Goal: Find specific page/section: Find specific page/section

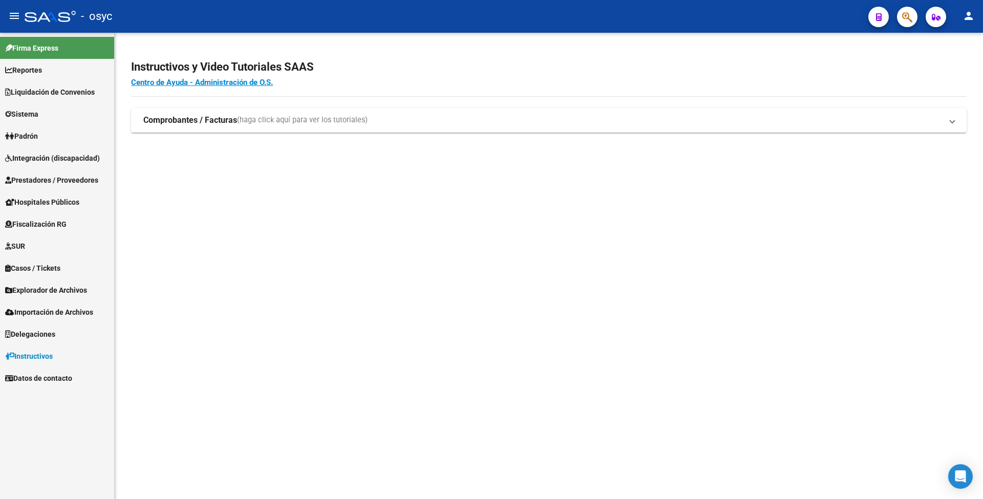
click at [44, 92] on span "Liquidación de Convenios" at bounding box center [50, 92] width 90 height 11
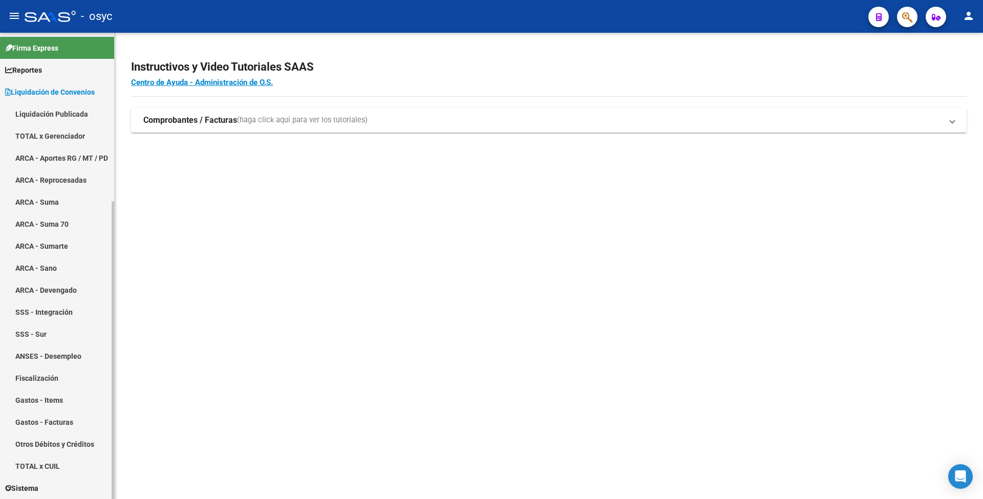
click at [45, 114] on link "Liquidación Publicada" at bounding box center [57, 114] width 114 height 22
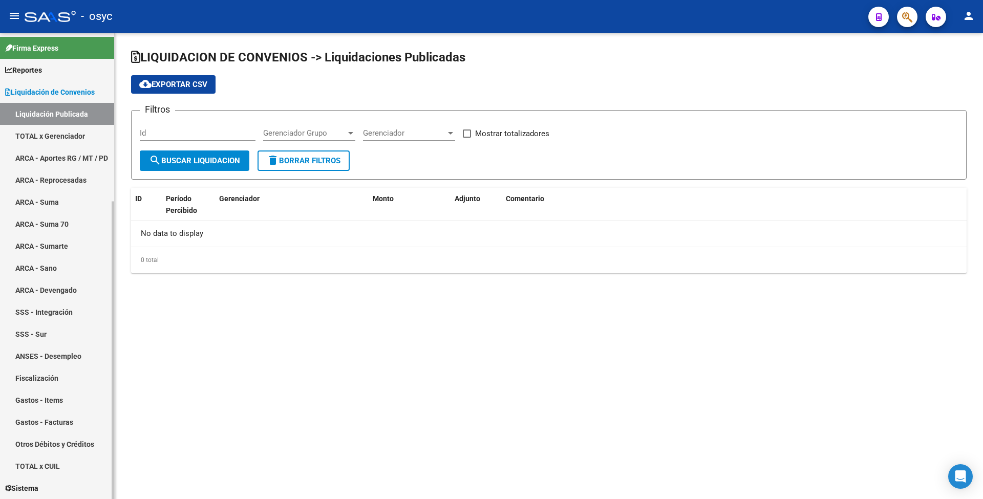
checkbox input "true"
click at [39, 93] on span "Liquidación de Convenios" at bounding box center [50, 92] width 90 height 11
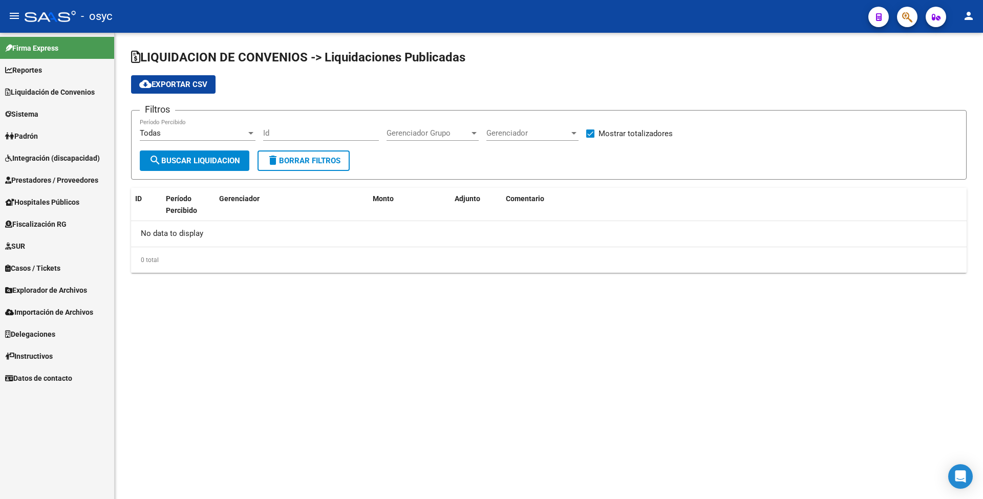
click at [39, 92] on span "Liquidación de Convenios" at bounding box center [50, 92] width 90 height 11
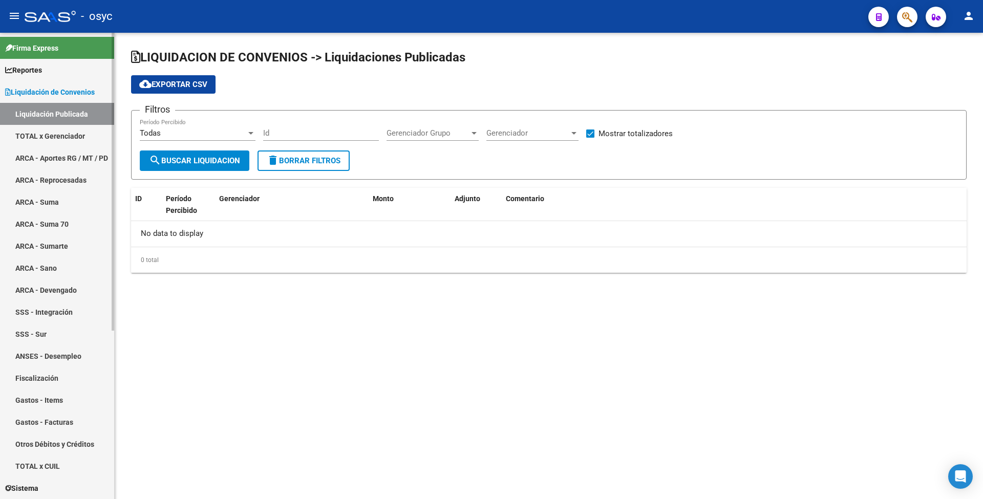
click at [40, 116] on link "Liquidación Publicada" at bounding box center [57, 114] width 114 height 22
click at [39, 135] on link "TOTAL x Gerenciador" at bounding box center [57, 136] width 114 height 22
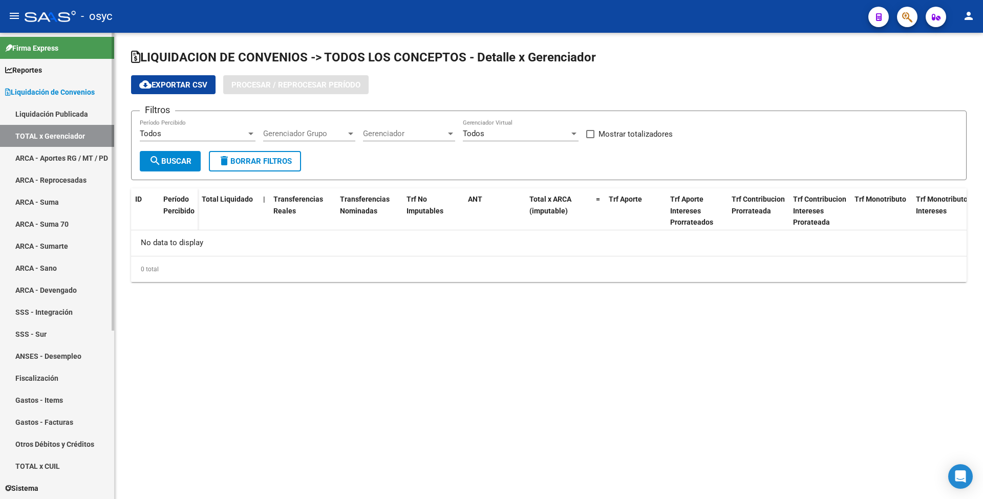
checkbox input "true"
click at [248, 135] on div at bounding box center [250, 134] width 9 height 8
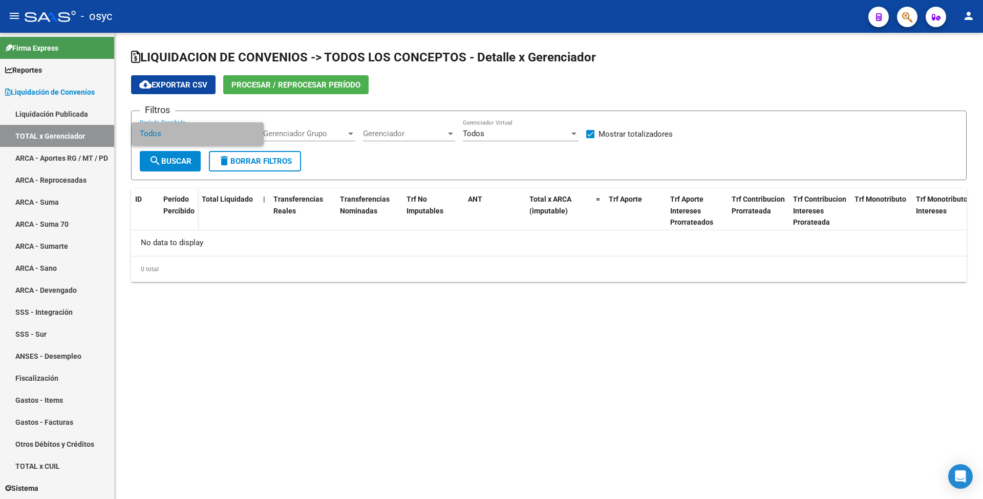
click at [248, 135] on span "Todos" at bounding box center [198, 133] width 116 height 23
click at [347, 133] on div at bounding box center [350, 134] width 9 height 8
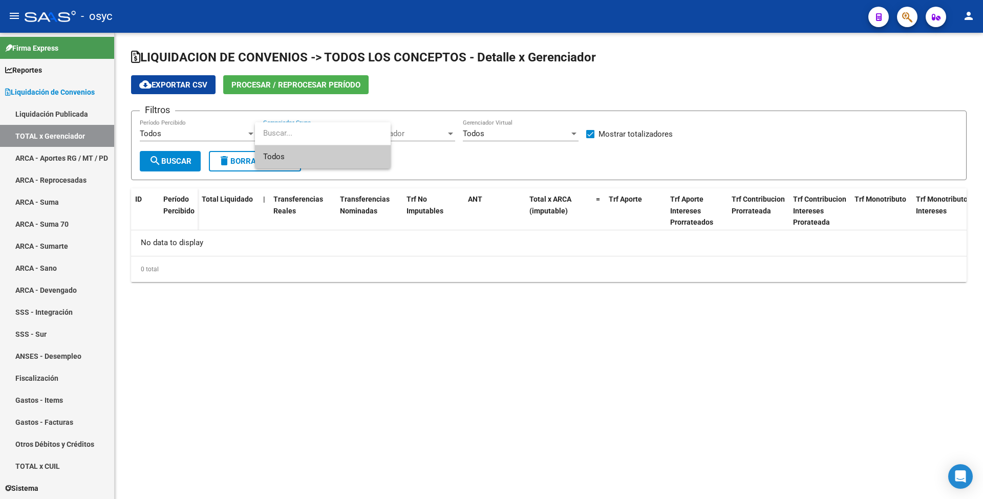
click at [347, 133] on input "dropdown search" at bounding box center [323, 133] width 136 height 23
click at [415, 134] on div at bounding box center [491, 249] width 983 height 499
click at [447, 132] on div at bounding box center [450, 134] width 9 height 8
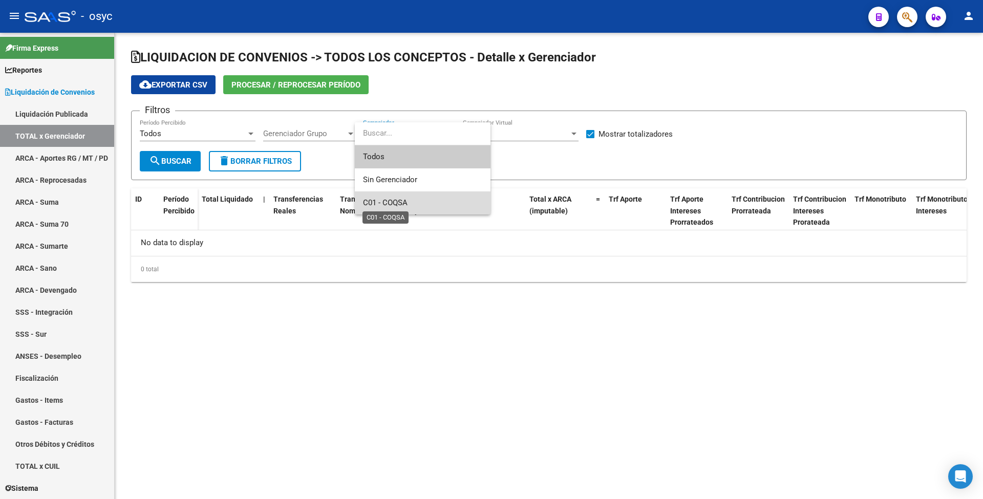
click at [393, 201] on span "C01 - COQSA" at bounding box center [385, 202] width 45 height 9
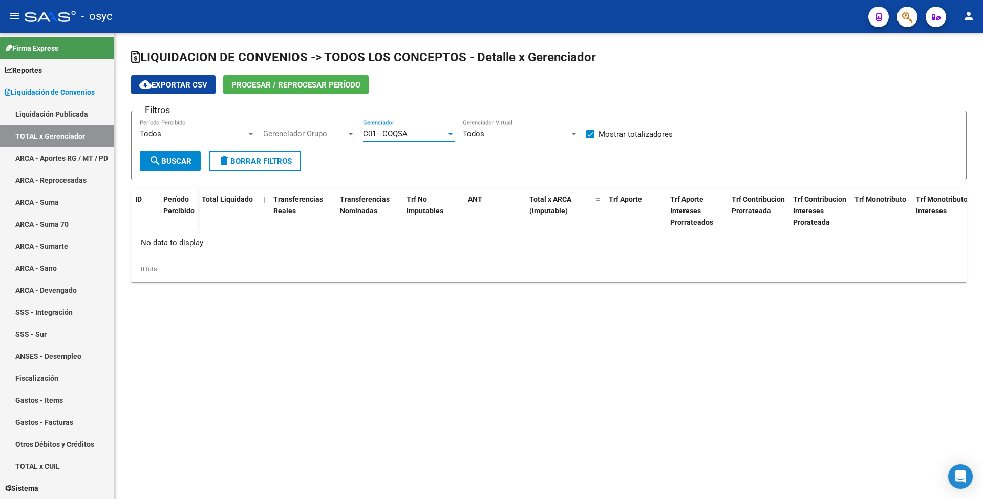
click at [180, 166] on button "search Buscar" at bounding box center [170, 161] width 61 height 20
click at [450, 134] on div at bounding box center [450, 134] width 5 height 3
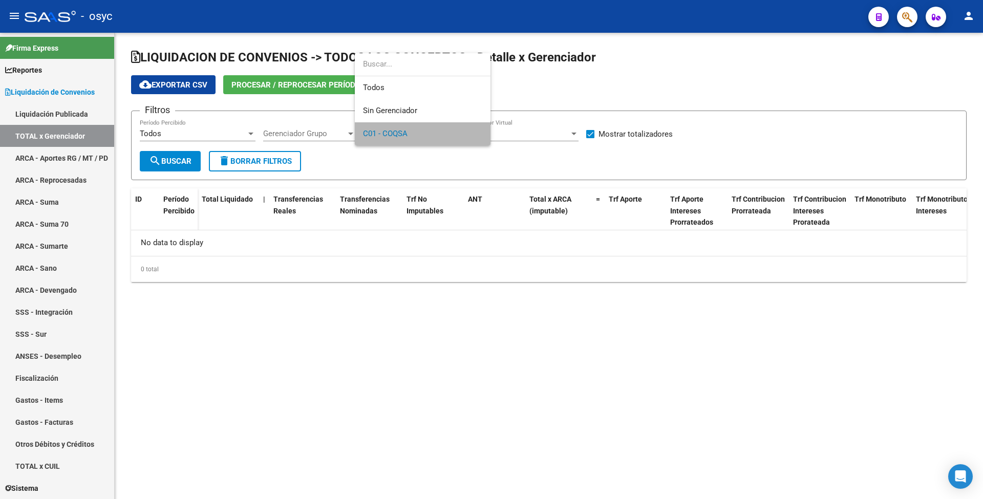
click at [412, 135] on span "C01 - COQSA" at bounding box center [422, 133] width 119 height 23
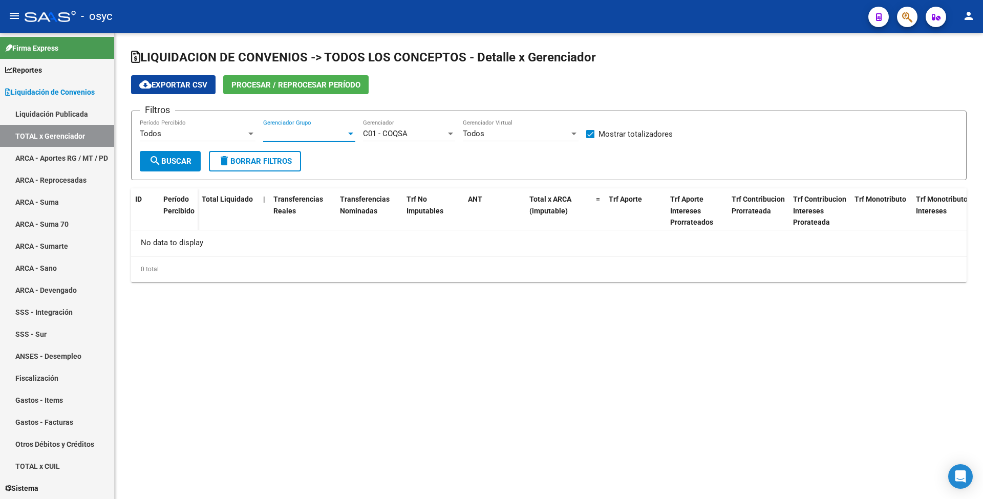
click at [345, 136] on span "Gerenciador Grupo" at bounding box center [304, 133] width 83 height 9
click at [330, 158] on span "Todos" at bounding box center [322, 156] width 119 height 23
click at [250, 135] on div at bounding box center [250, 134] width 5 height 3
click at [235, 141] on span "Todos" at bounding box center [198, 133] width 116 height 23
click at [176, 161] on span "search Buscar" at bounding box center [170, 161] width 43 height 9
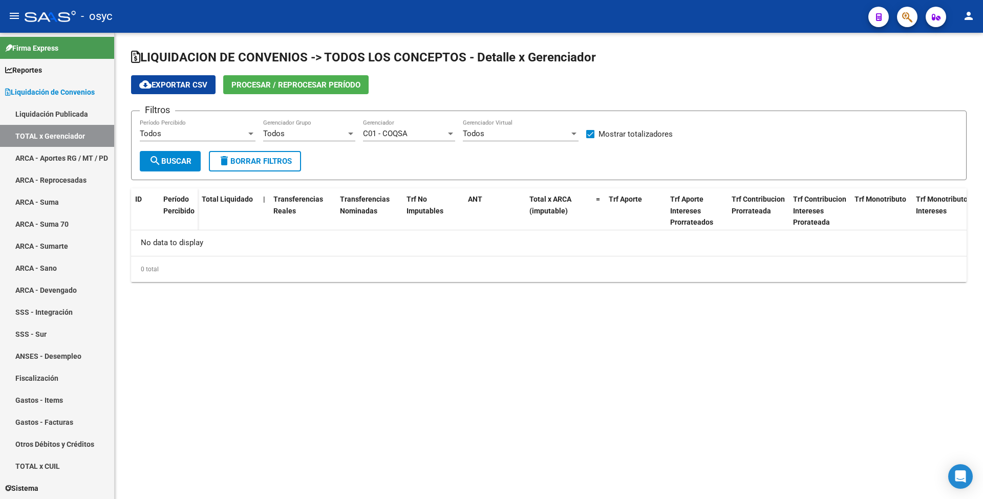
drag, startPoint x: 82, startPoint y: 1, endPoint x: 369, endPoint y: 16, distance: 286.7
click at [369, 16] on div "- osyc" at bounding box center [443, 16] width 836 height 23
drag, startPoint x: 58, startPoint y: 0, endPoint x: 322, endPoint y: 8, distance: 263.9
click at [322, 8] on div "- osyc" at bounding box center [443, 16] width 836 height 23
click at [30, 72] on span "Reportes" at bounding box center [23, 70] width 37 height 11
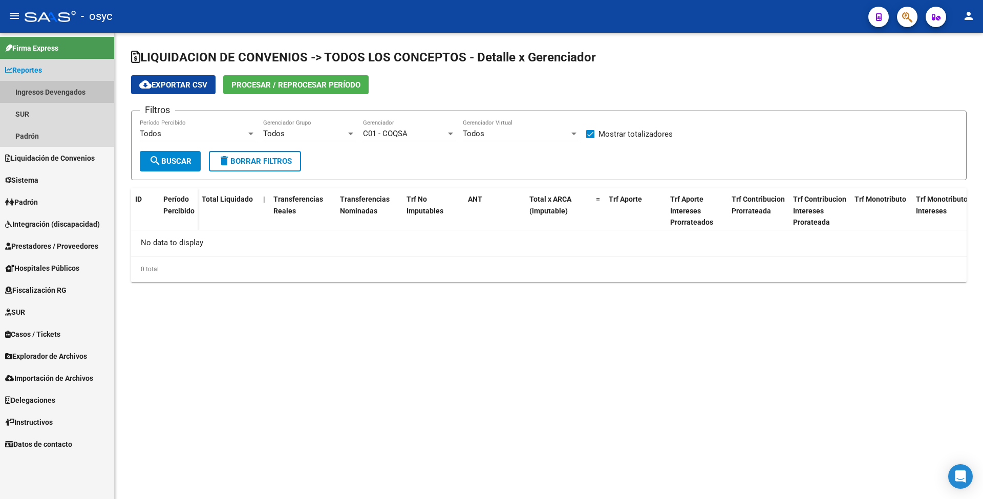
click at [31, 89] on link "Ingresos Devengados" at bounding box center [57, 92] width 114 height 22
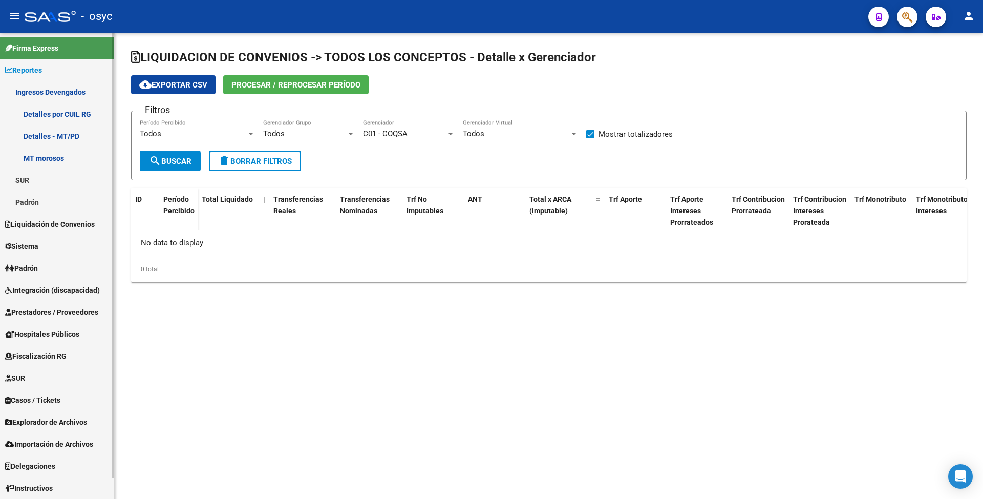
click at [33, 70] on span "Reportes" at bounding box center [23, 70] width 37 height 11
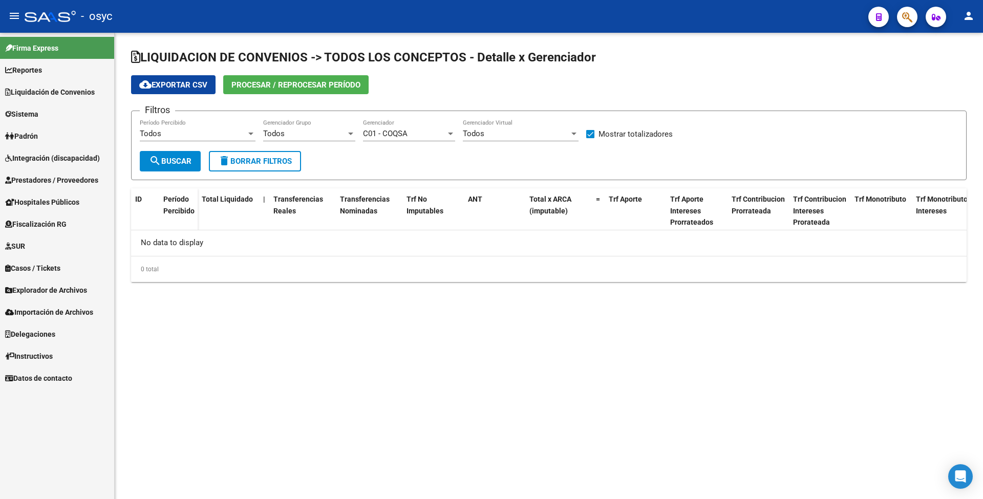
click at [32, 137] on span "Padrón" at bounding box center [21, 136] width 33 height 11
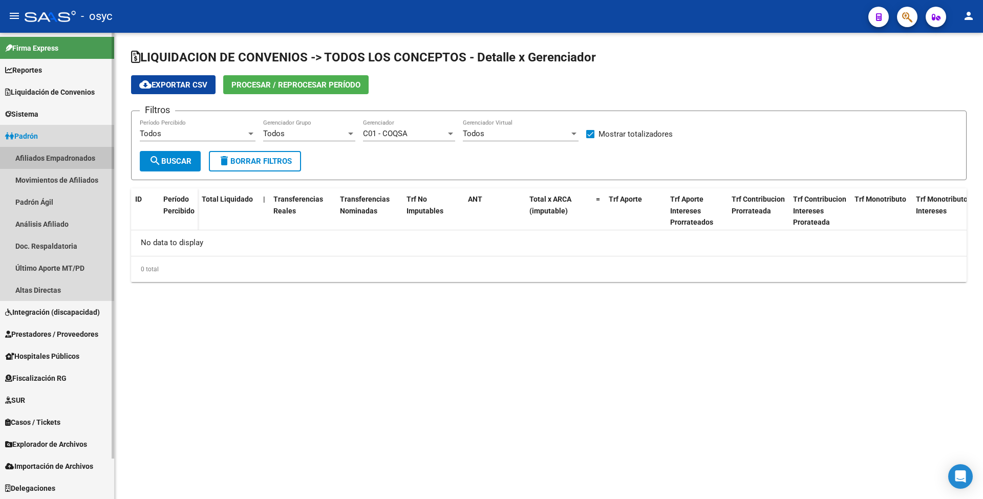
click at [28, 161] on link "Afiliados Empadronados" at bounding box center [57, 158] width 114 height 22
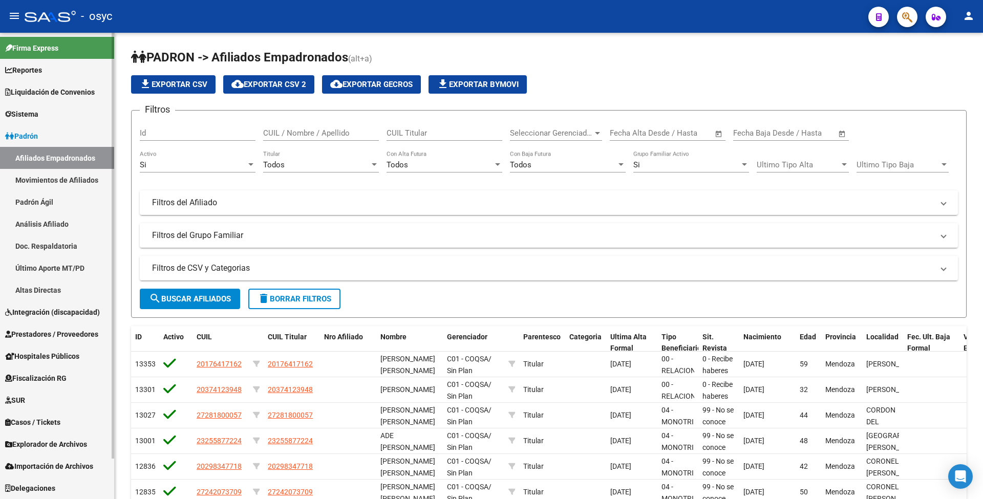
click at [36, 202] on link "Padrón Ágil" at bounding box center [57, 202] width 114 height 22
